Goal: Information Seeking & Learning: Check status

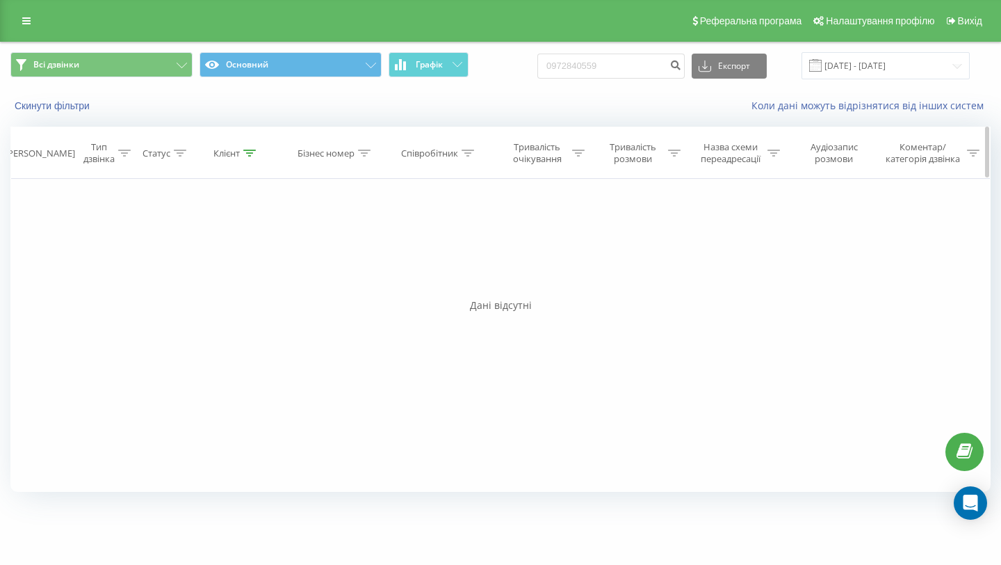
click at [250, 151] on icon at bounding box center [249, 152] width 13 height 7
click at [305, 194] on div at bounding box center [303, 190] width 7 height 14
click at [470, 148] on div at bounding box center [468, 153] width 13 height 12
click at [443, 247] on input "text" at bounding box center [439, 253] width 122 height 24
type input "[PERSON_NAME]"
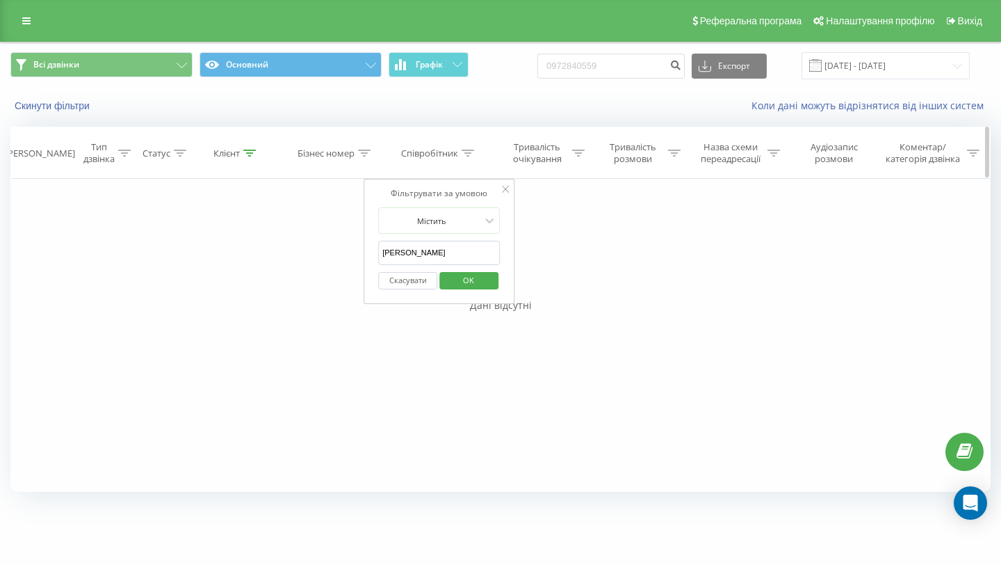
click at [255, 149] on icon at bounding box center [249, 152] width 13 height 7
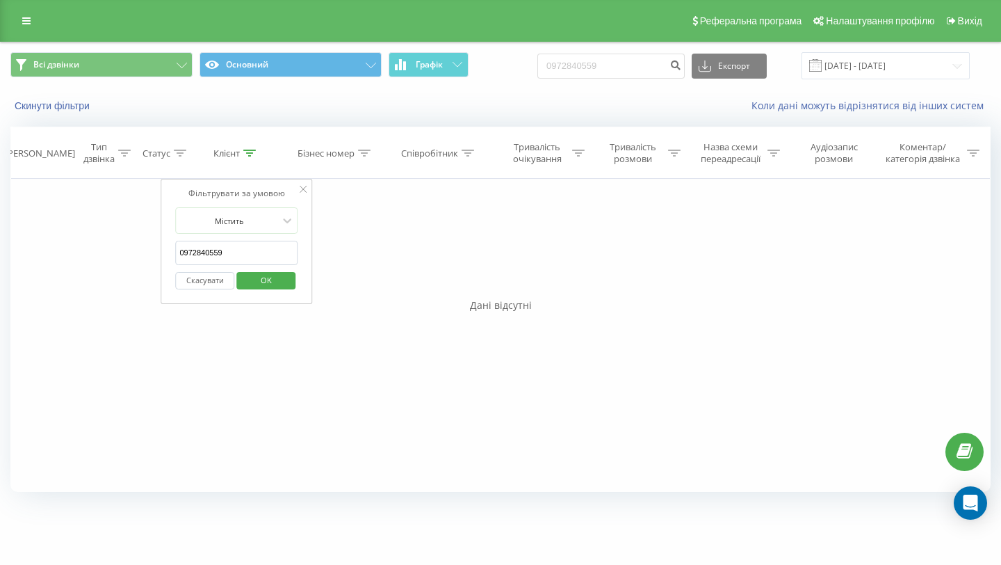
drag, startPoint x: 245, startPoint y: 246, endPoint x: 273, endPoint y: 262, distance: 32.1
click at [273, 262] on input "0972840559" at bounding box center [236, 253] width 122 height 24
click at [272, 275] on span "OK" at bounding box center [266, 280] width 39 height 22
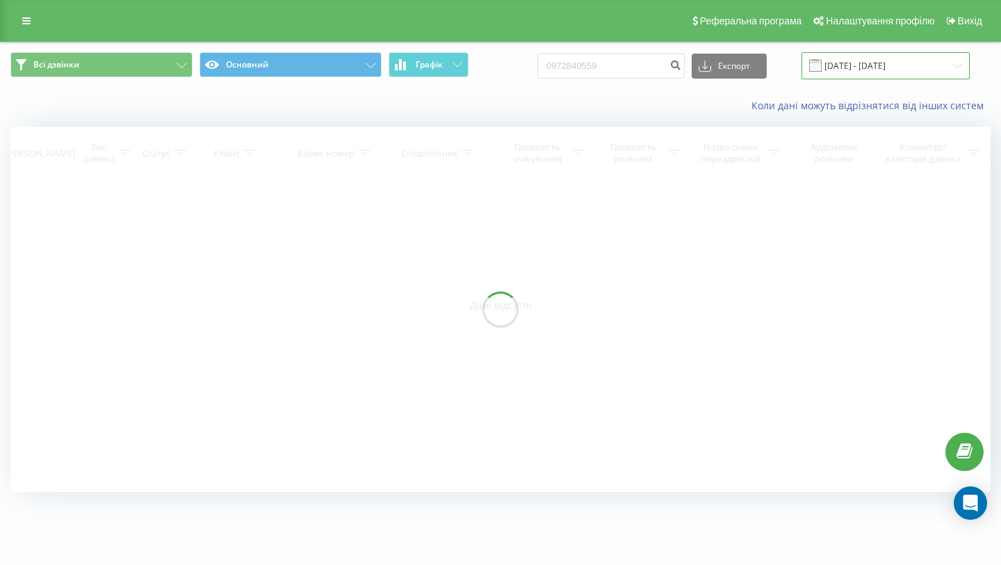
click at [911, 69] on input "[DATE] - [DATE]" at bounding box center [886, 65] width 168 height 27
click at [942, 152] on div at bounding box center [500, 309] width 980 height 365
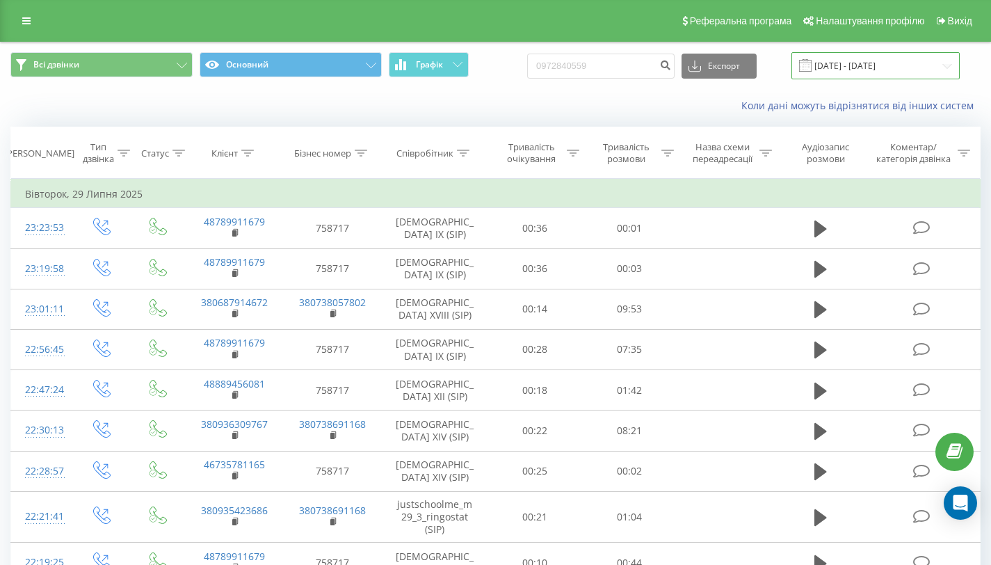
click at [912, 72] on input "[DATE] - [DATE]" at bounding box center [875, 65] width 168 height 27
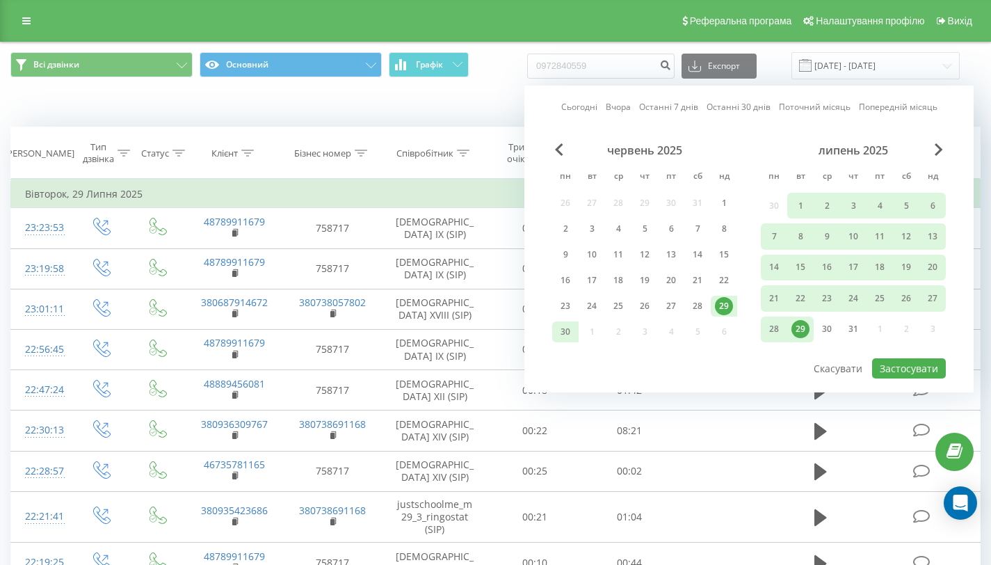
click at [933, 147] on div "червень 2025 пн вт ср чт пт сб нд 26 27 28 29 30 31 1 2 3 4 5 6 7 8 9 10 11 12 …" at bounding box center [748, 249] width 393 height 213
click at [937, 148] on span "Next Month" at bounding box center [938, 149] width 8 height 13
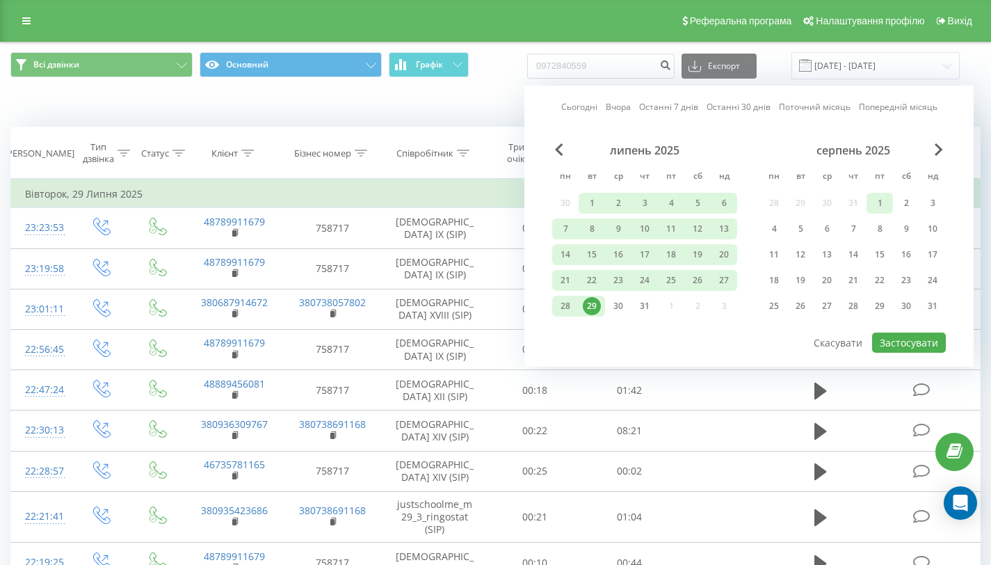
click at [877, 197] on div "1" at bounding box center [879, 203] width 18 height 18
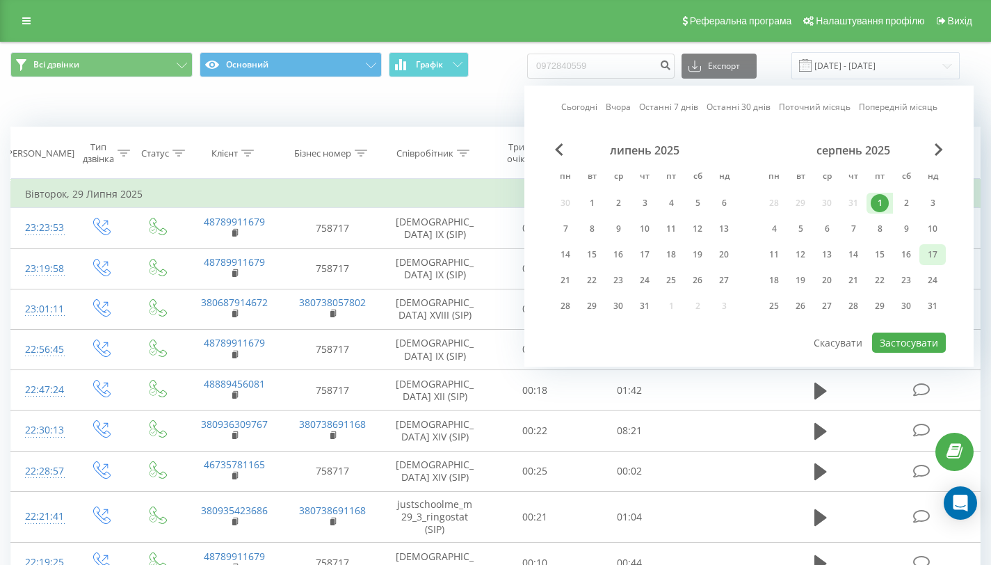
click at [927, 254] on div "17" at bounding box center [932, 254] width 18 height 18
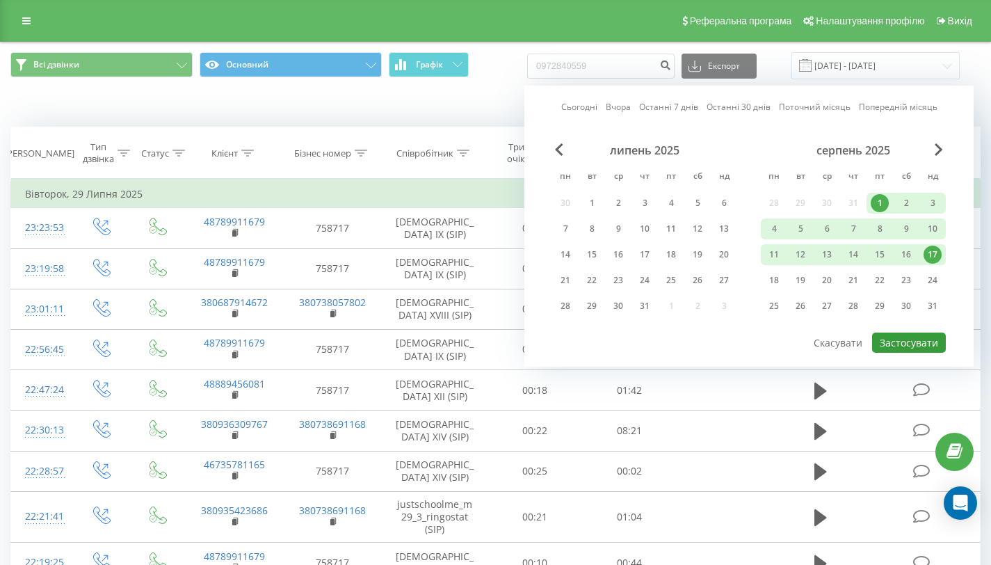
click at [923, 345] on button "Застосувати" at bounding box center [909, 342] width 74 height 20
type input "[DATE] - [DATE]"
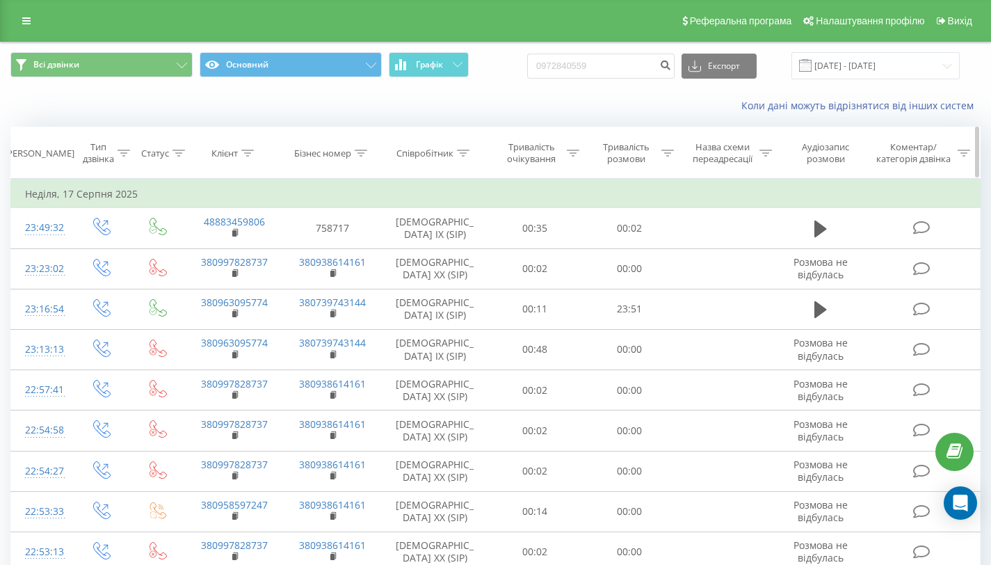
click at [456, 149] on div "Співробітник" at bounding box center [432, 153] width 73 height 12
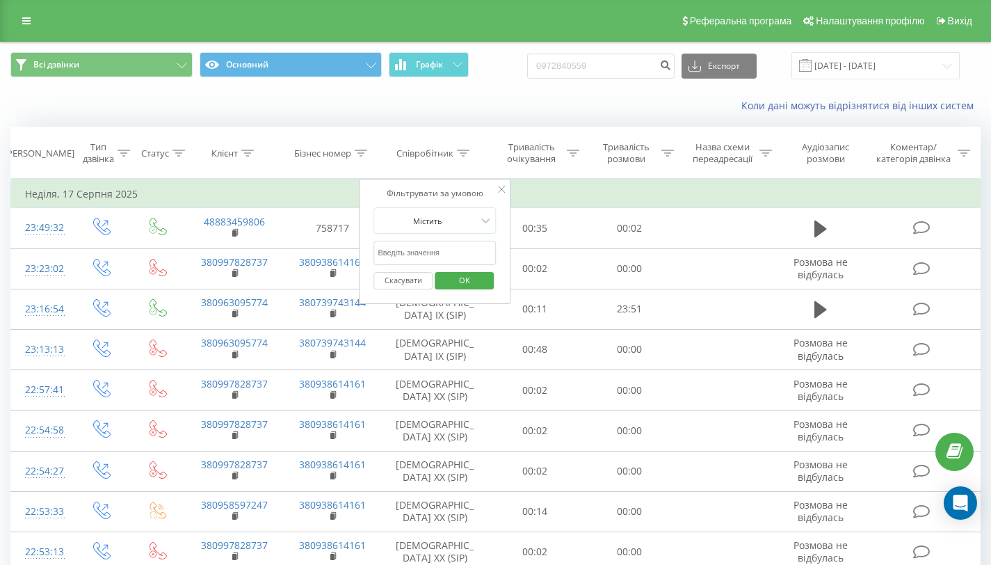
click at [430, 256] on input "text" at bounding box center [434, 253] width 122 height 24
type input "[PERSON_NAME]"
click at [461, 281] on span "OK" at bounding box center [464, 280] width 39 height 22
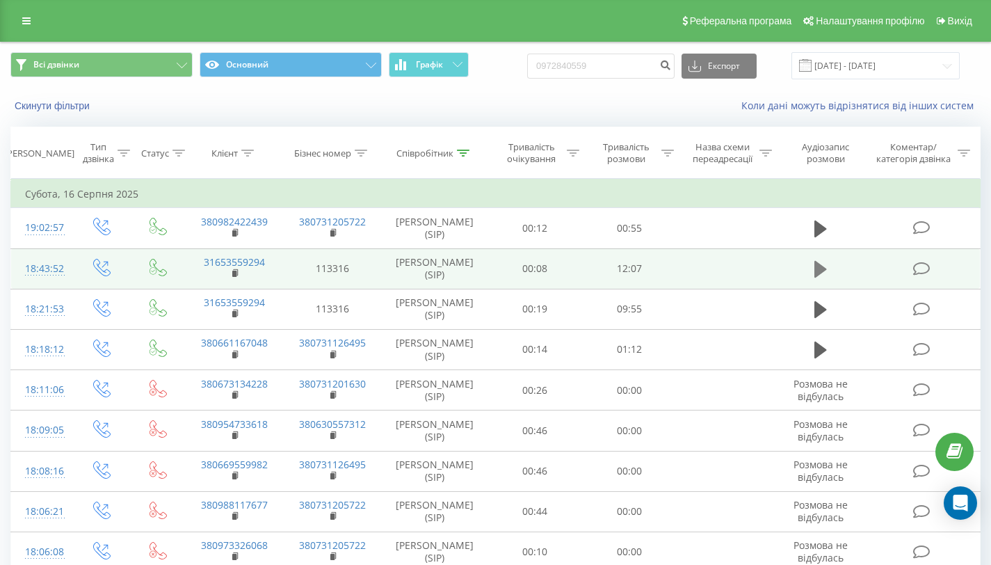
click at [824, 277] on icon at bounding box center [820, 268] width 13 height 19
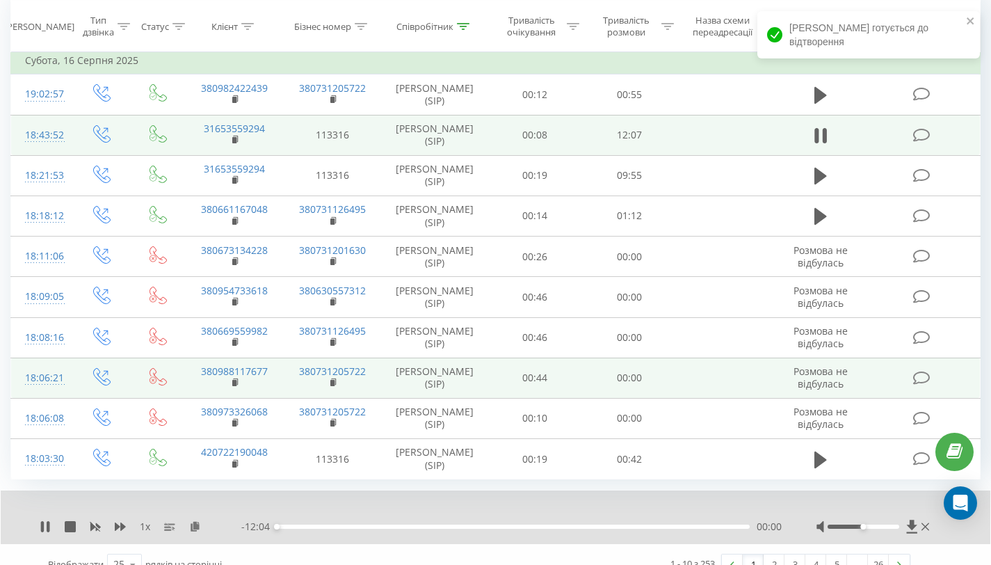
scroll to position [131, 0]
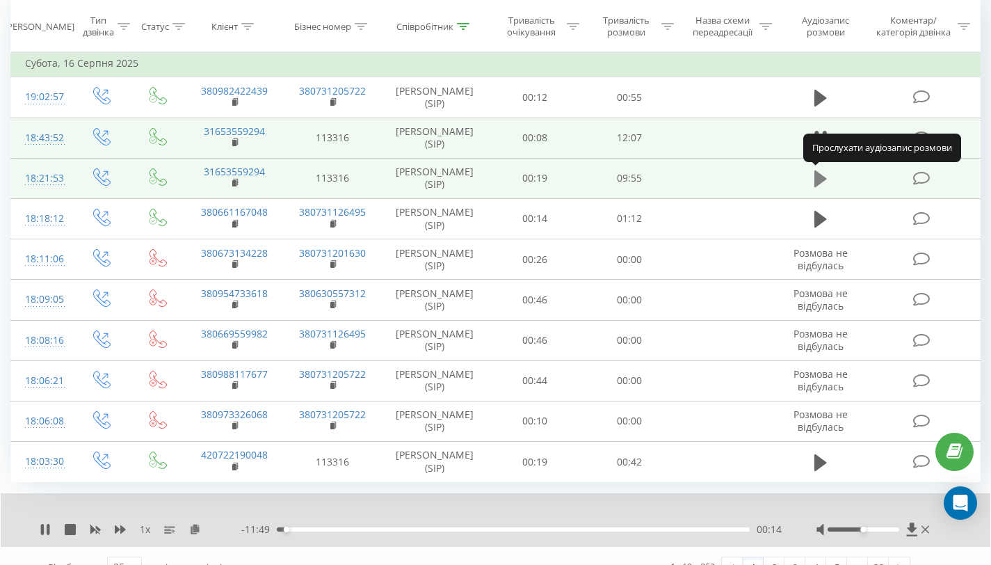
click at [823, 183] on icon at bounding box center [820, 178] width 13 height 19
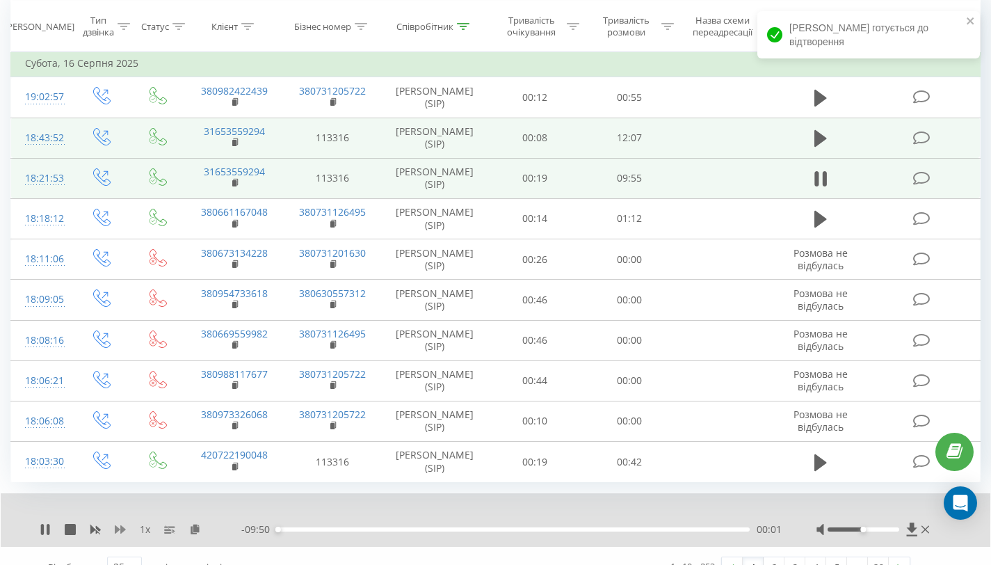
click at [121, 524] on icon at bounding box center [120, 528] width 11 height 11
click at [120, 524] on icon at bounding box center [120, 528] width 11 height 11
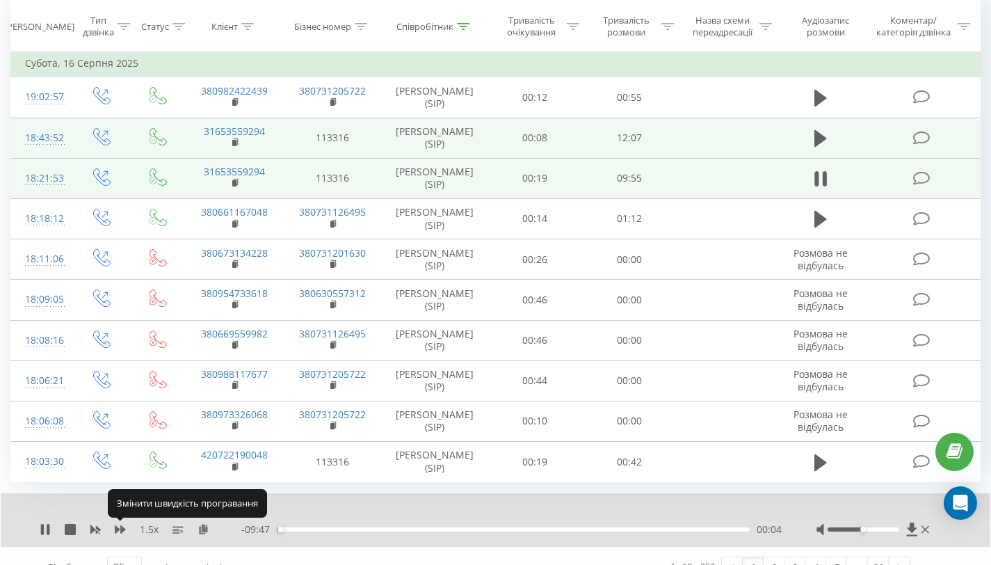
click at [117, 520] on div "1.5 x - 09:47 00:04 00:04" at bounding box center [495, 520] width 989 height 54
click at [120, 528] on icon at bounding box center [120, 529] width 11 height 8
click at [45, 530] on icon at bounding box center [45, 528] width 11 height 11
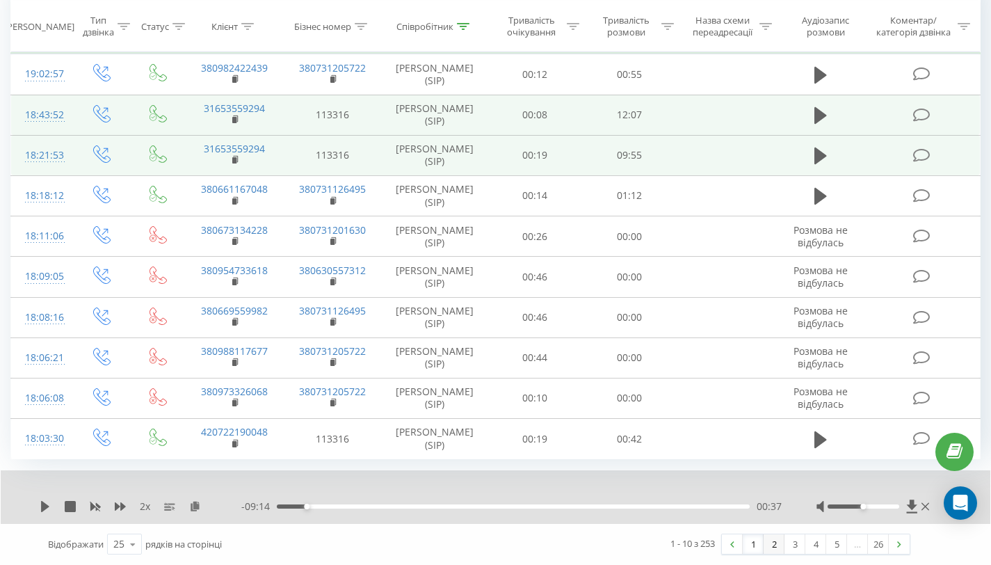
click at [774, 540] on link "2" at bounding box center [773, 543] width 21 height 19
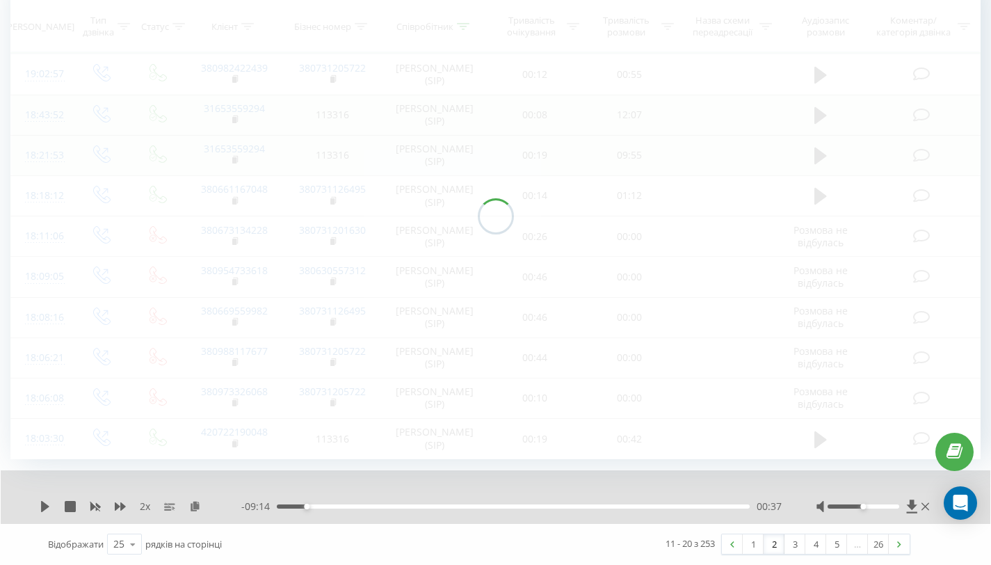
scroll to position [92, 0]
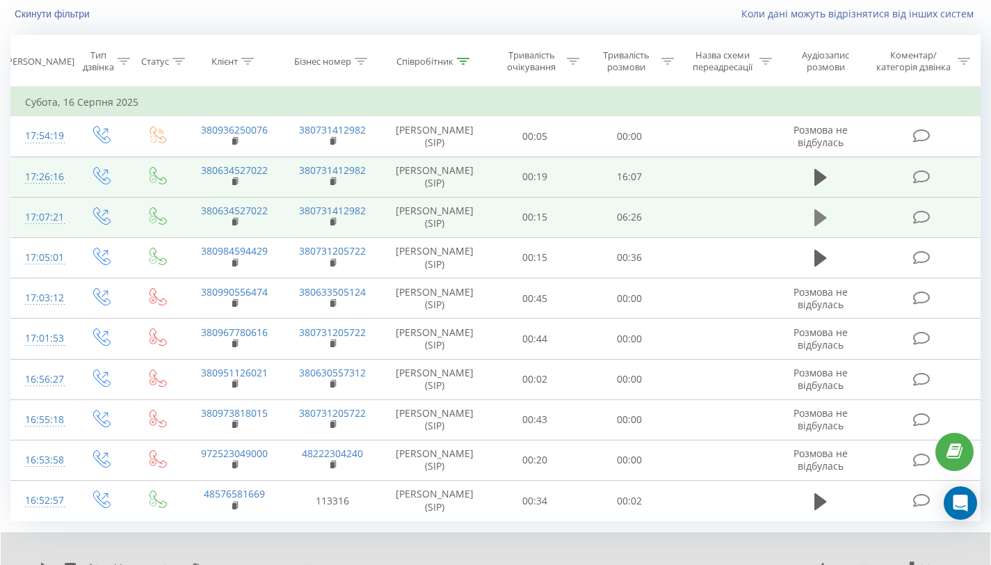
click at [816, 209] on icon at bounding box center [820, 217] width 13 height 19
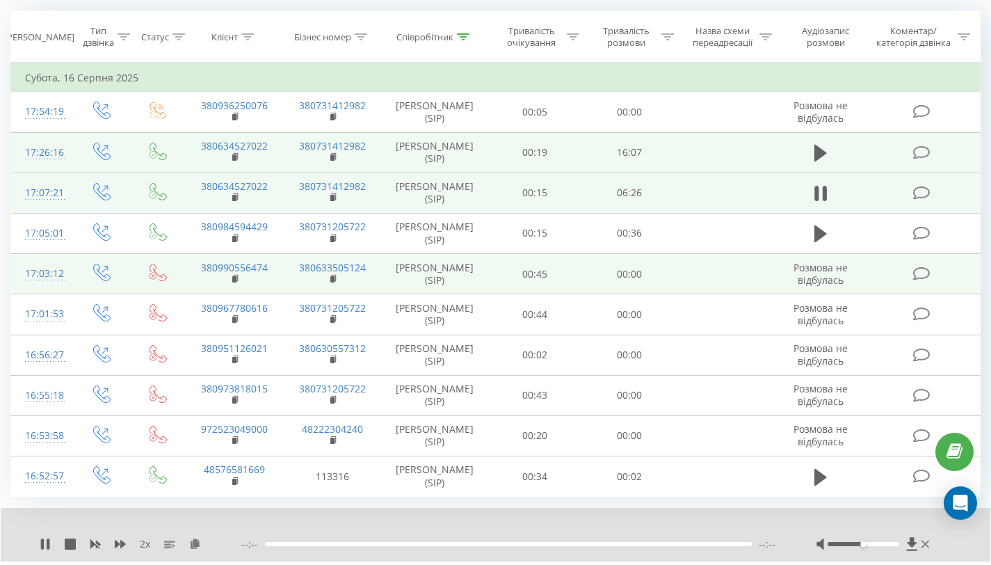
scroll to position [154, 0]
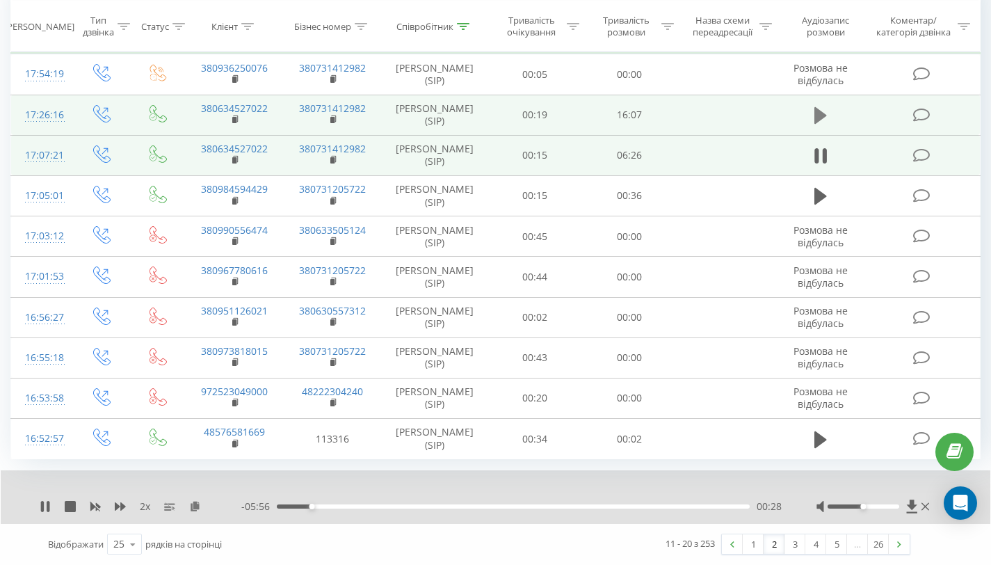
click at [826, 117] on icon at bounding box center [820, 115] width 13 height 19
click at [793, 542] on link "3" at bounding box center [794, 543] width 21 height 19
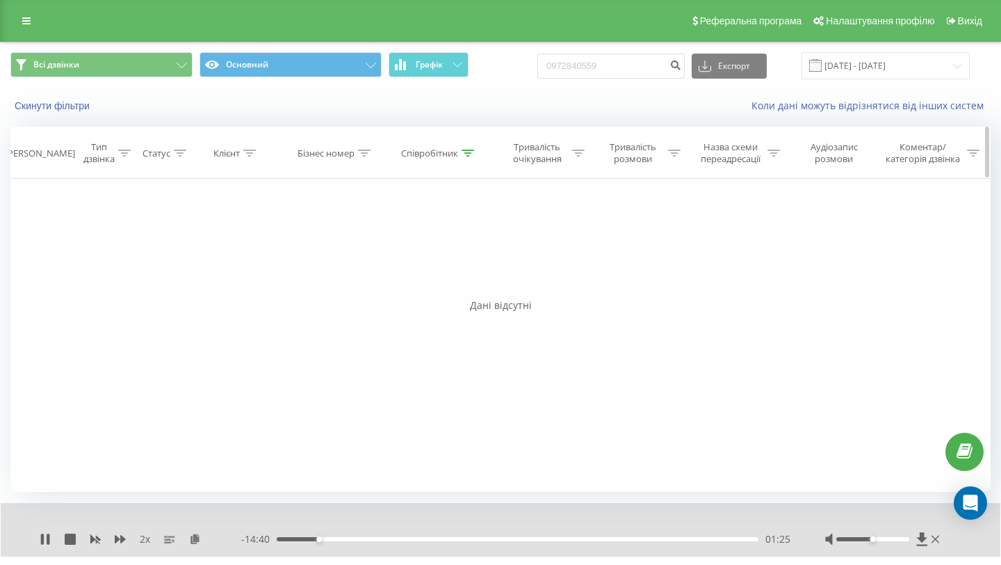
click at [470, 155] on icon at bounding box center [468, 152] width 13 height 7
click at [474, 284] on span "OK" at bounding box center [468, 280] width 39 height 22
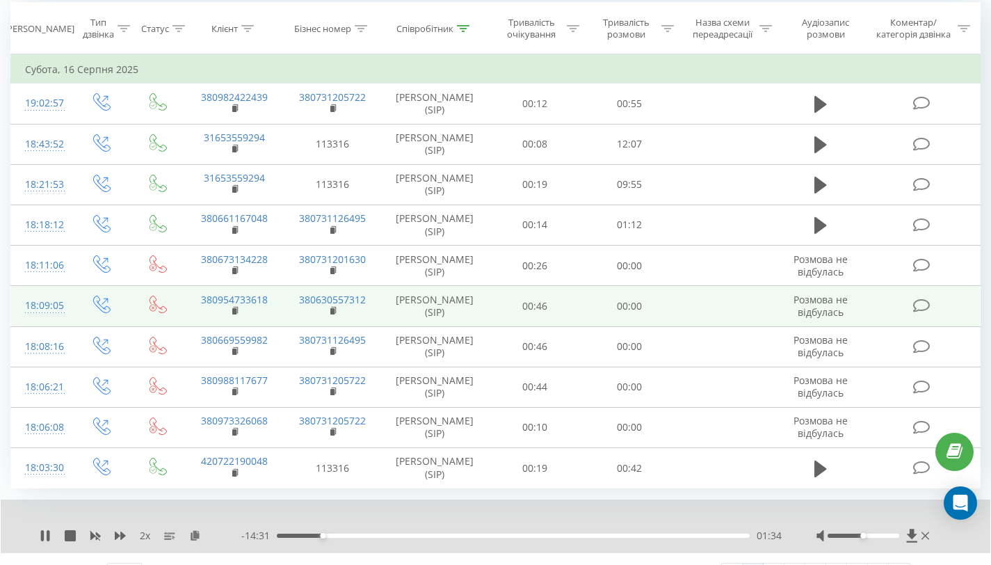
scroll to position [154, 0]
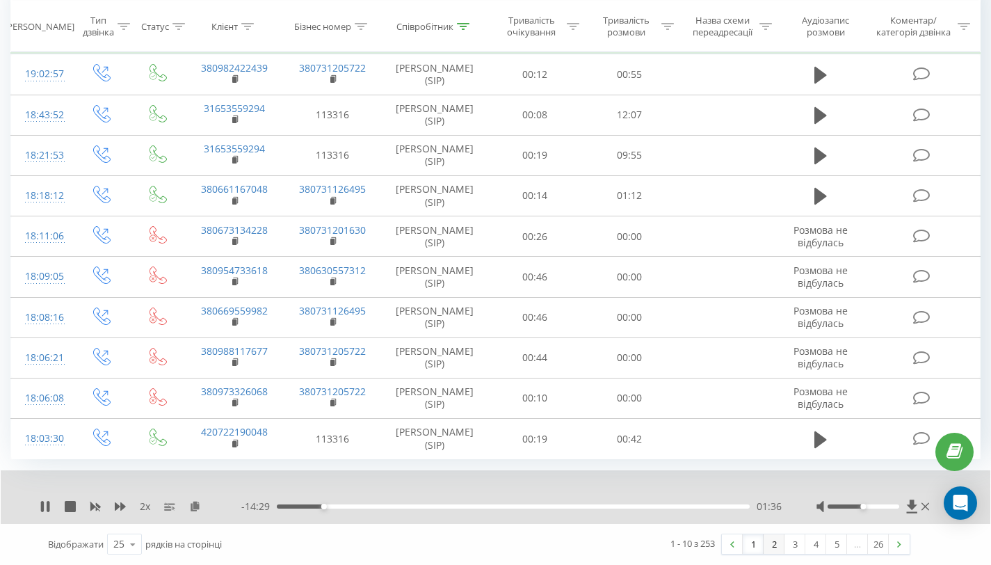
click at [775, 542] on link "2" at bounding box center [773, 543] width 21 height 19
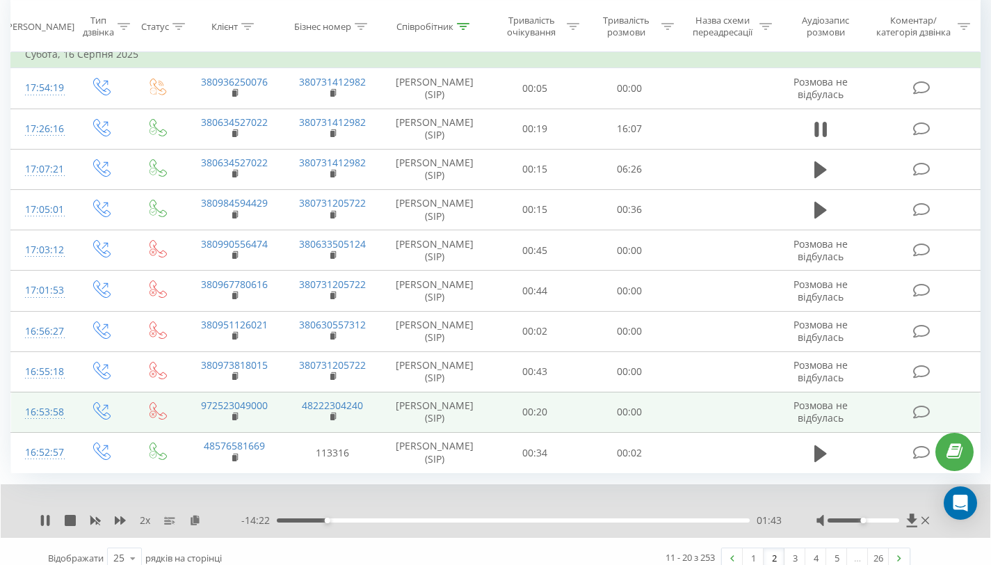
scroll to position [154, 0]
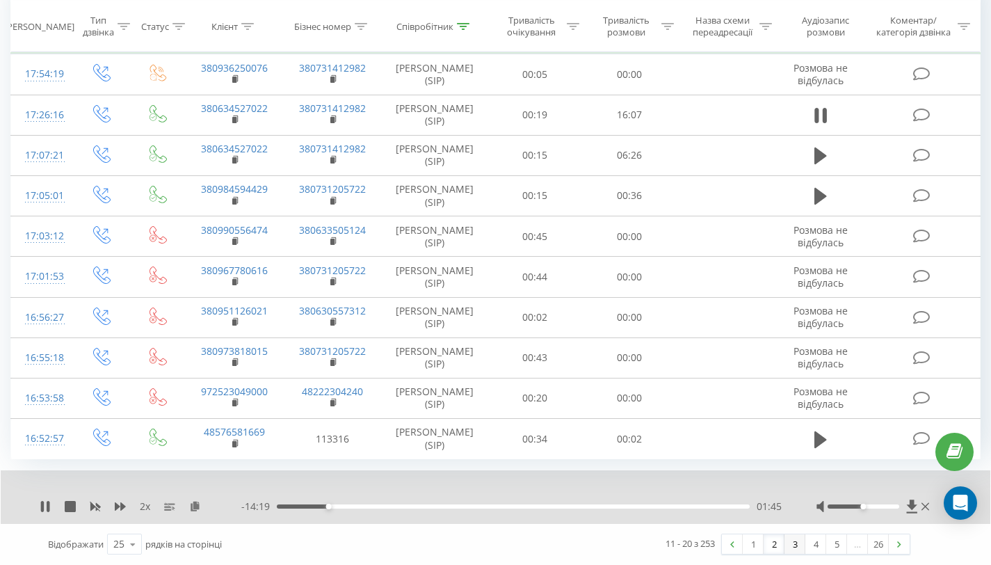
click at [795, 546] on link "3" at bounding box center [794, 543] width 21 height 19
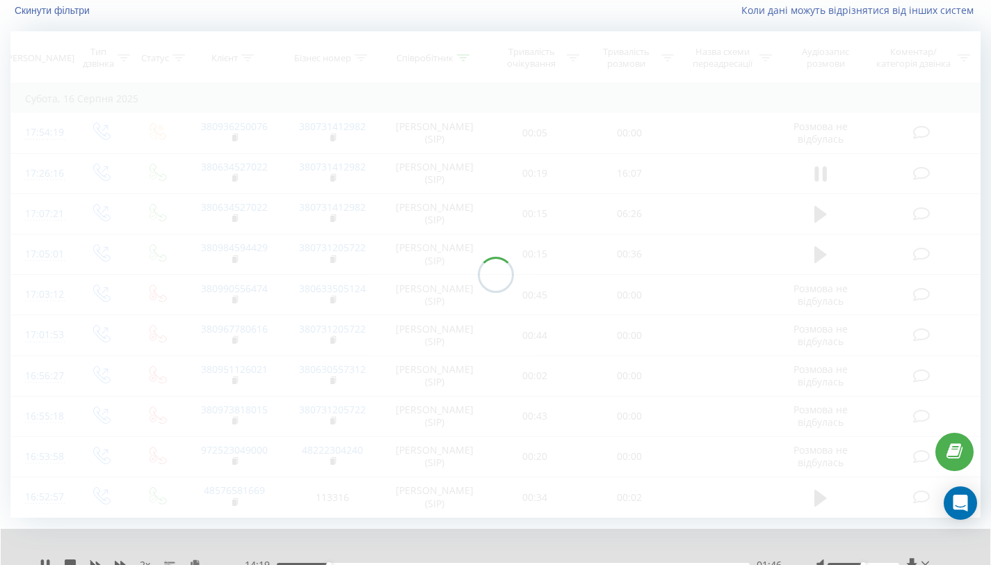
scroll to position [92, 0]
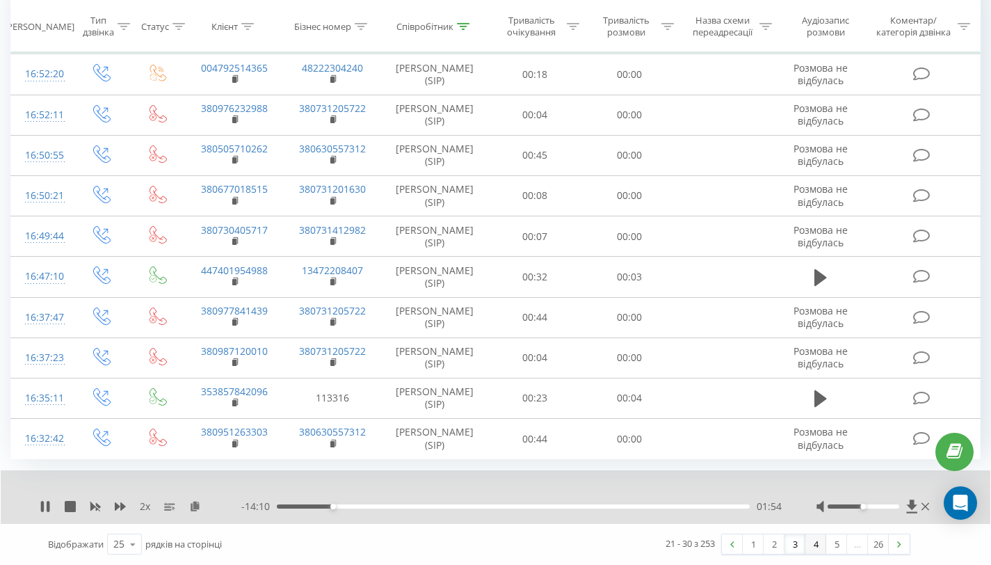
click at [815, 543] on link "4" at bounding box center [815, 543] width 21 height 19
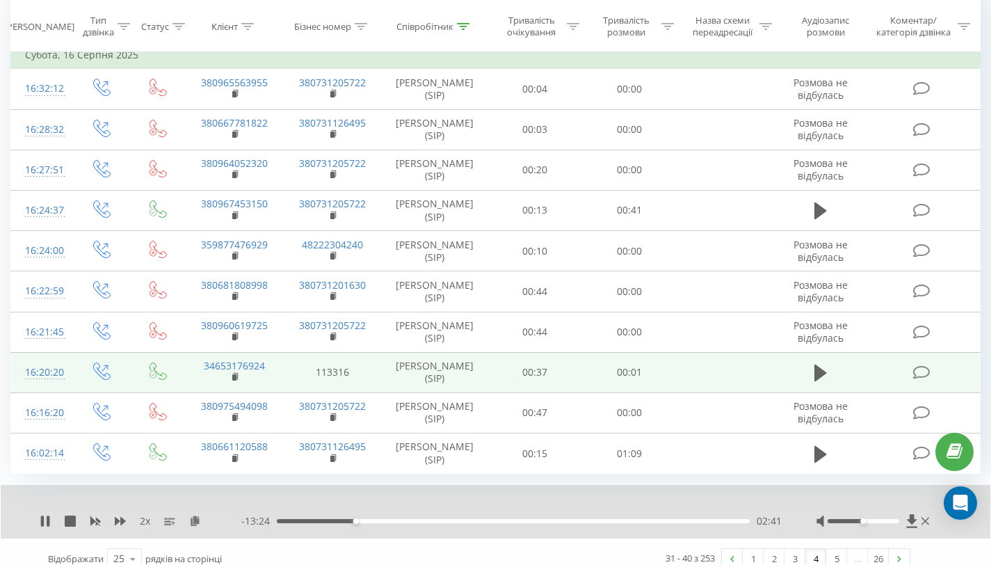
scroll to position [154, 0]
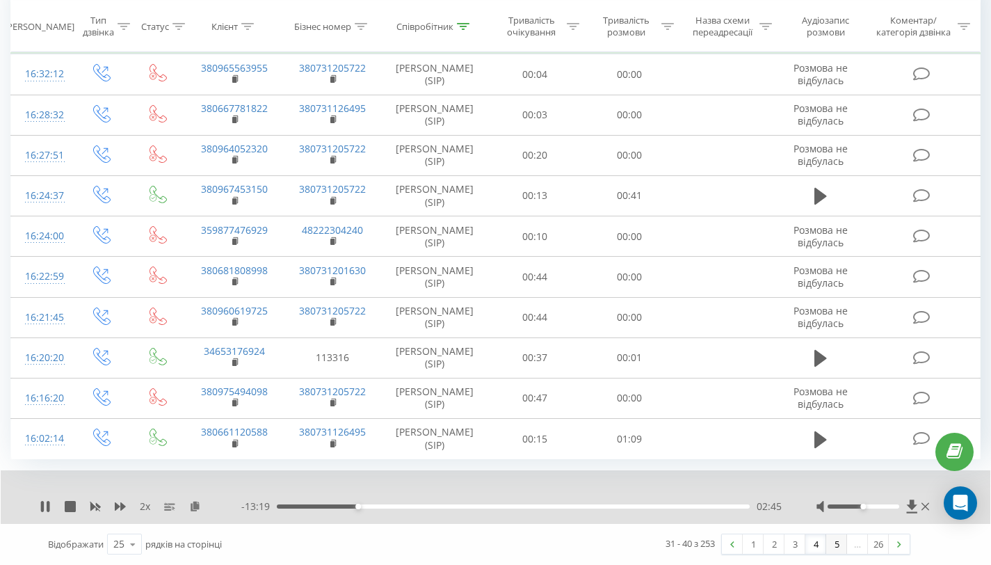
click at [837, 546] on link "5" at bounding box center [836, 543] width 21 height 19
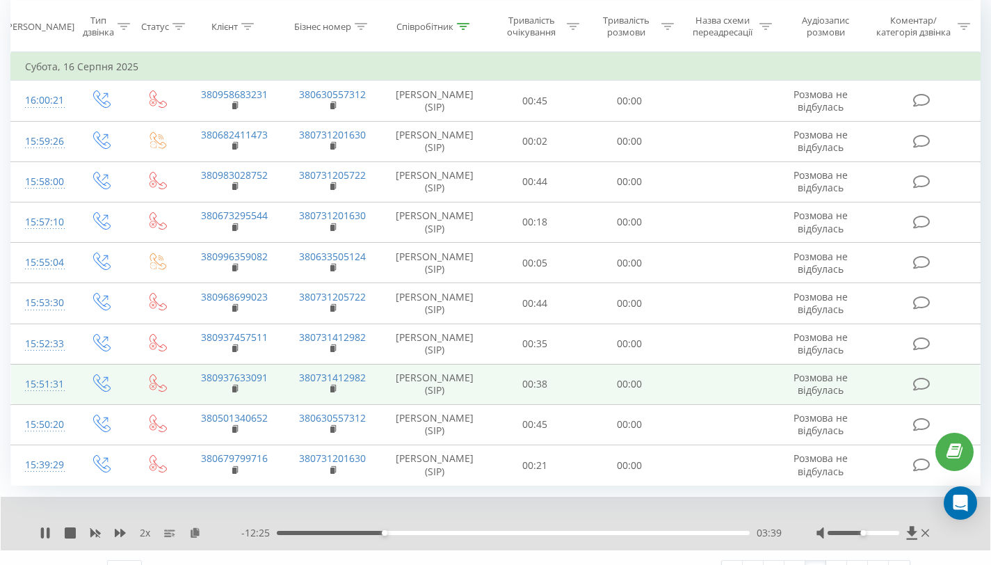
scroll to position [154, 0]
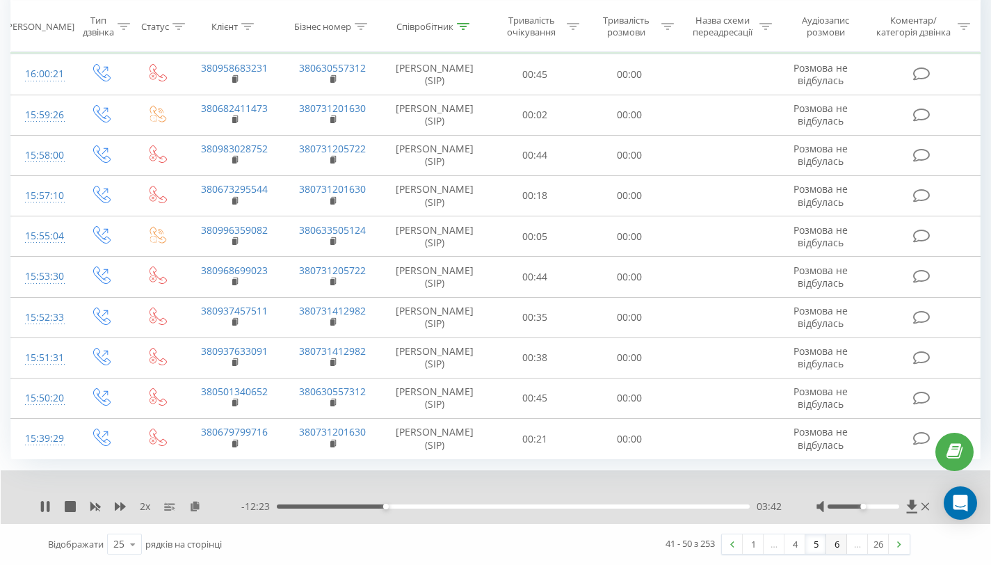
click at [841, 540] on link "6" at bounding box center [836, 543] width 21 height 19
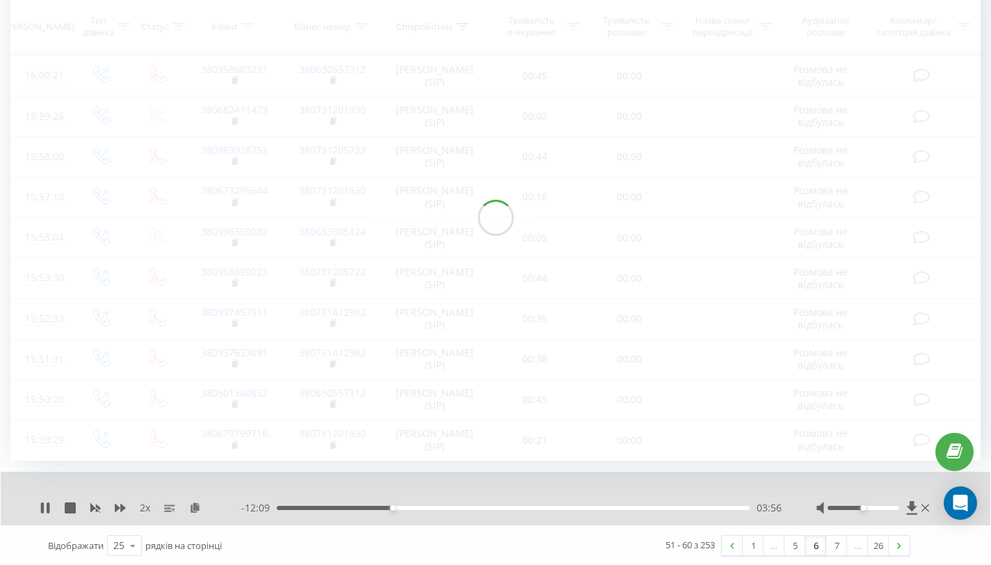
scroll to position [154, 0]
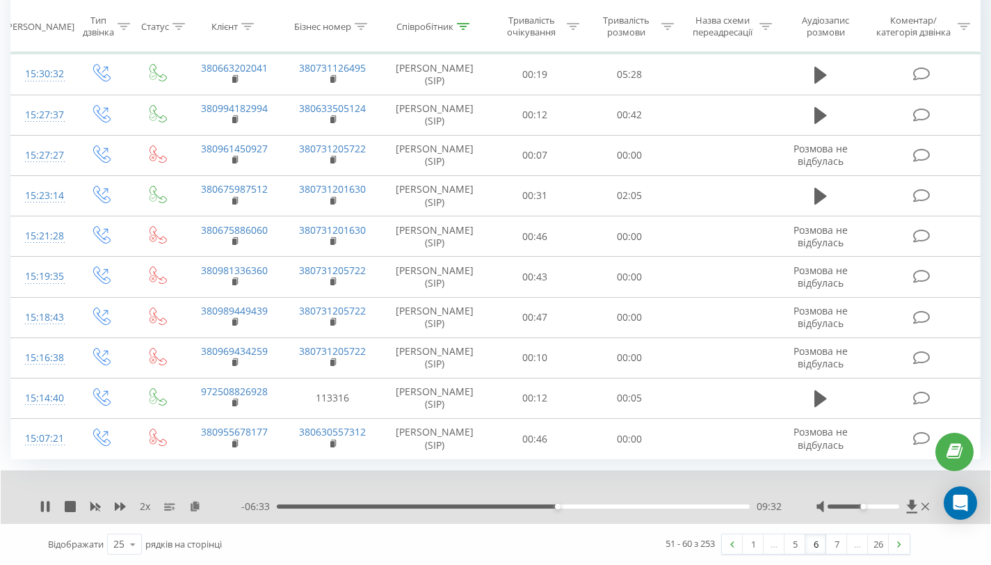
click at [49, 498] on div "2 x - 06:33 09:32 09:32" at bounding box center [495, 497] width 989 height 54
click at [48, 501] on icon at bounding box center [48, 506] width 3 height 11
